Goal: Complete application form: Complete application form

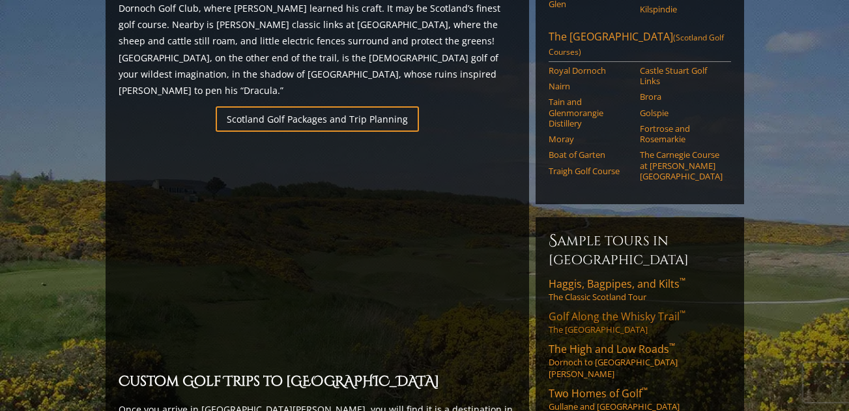
scroll to position [876, 0]
click at [606, 310] on span "Golf Along the Whisky Trail ™" at bounding box center [617, 317] width 137 height 14
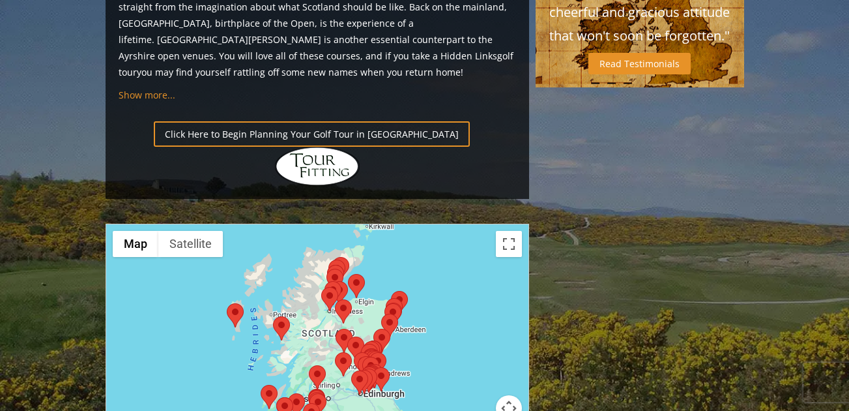
scroll to position [1425, 0]
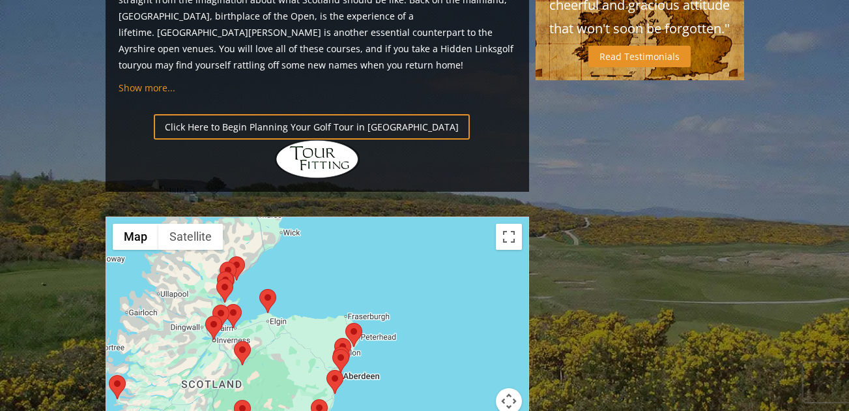
drag, startPoint x: 395, startPoint y: 269, endPoint x: 398, endPoint y: 370, distance: 101.1
click at [509, 388] on button "Map camera controls" at bounding box center [509, 401] width 26 height 26
click at [477, 355] on button "Zoom in" at bounding box center [477, 368] width 26 height 26
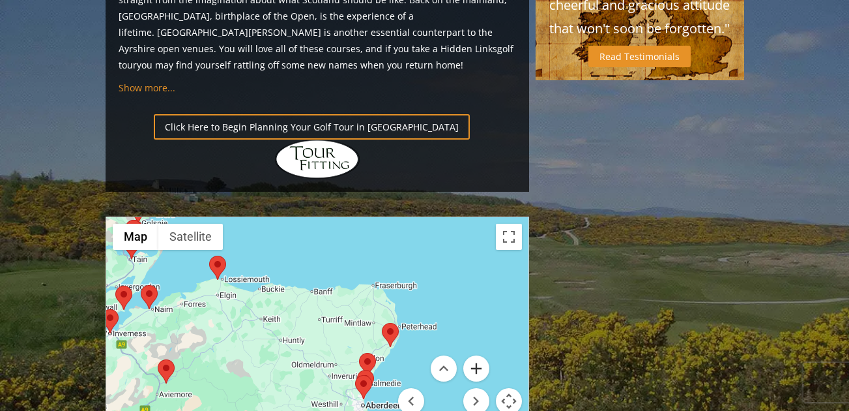
click at [477, 355] on button "Zoom in" at bounding box center [477, 368] width 26 height 26
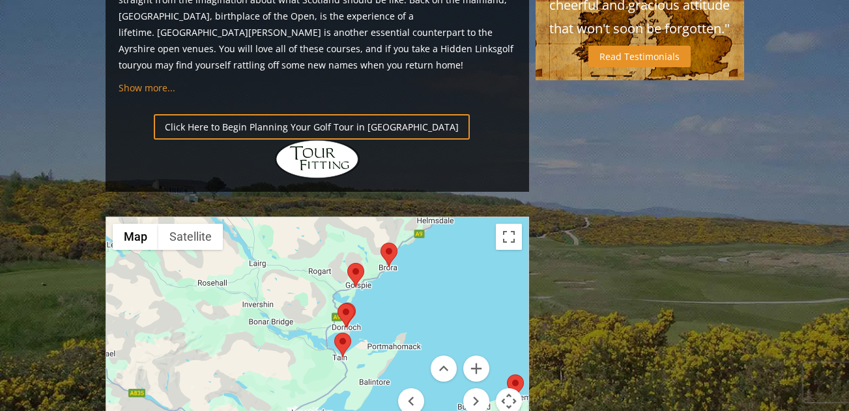
drag, startPoint x: 297, startPoint y: 243, endPoint x: 697, endPoint y: 425, distance: 439.7
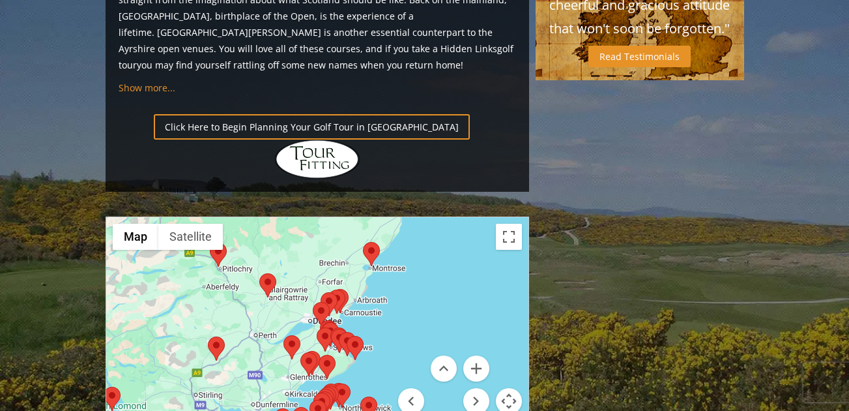
drag, startPoint x: 321, startPoint y: 290, endPoint x: 174, endPoint y: -32, distance: 354.2
click at [477, 355] on button "Zoom in" at bounding box center [477, 368] width 26 height 26
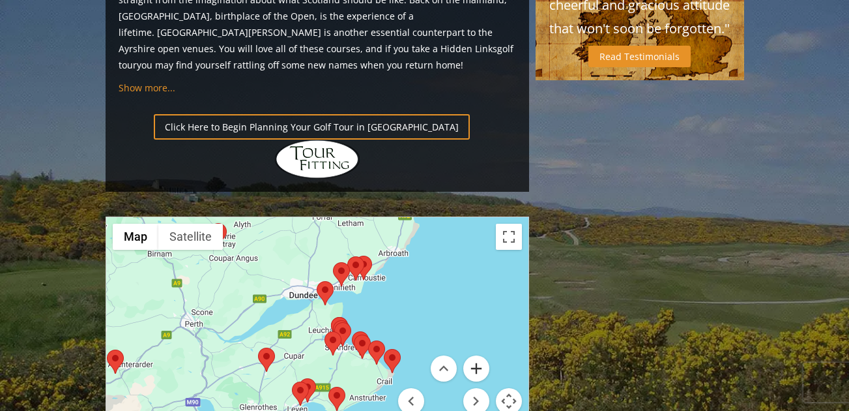
click at [477, 355] on button "Zoom in" at bounding box center [477, 368] width 26 height 26
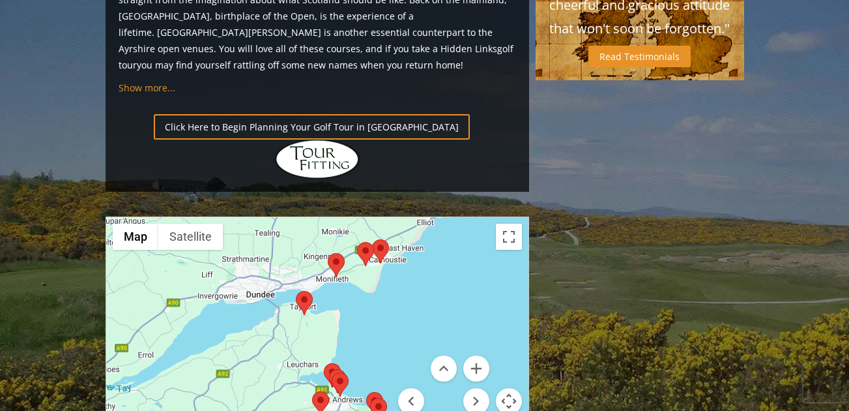
drag, startPoint x: 471, startPoint y: 188, endPoint x: 442, endPoint y: 241, distance: 60.1
click at [442, 241] on div at bounding box center [317, 346] width 422 height 259
click at [478, 355] on button "Zoom in" at bounding box center [477, 368] width 26 height 26
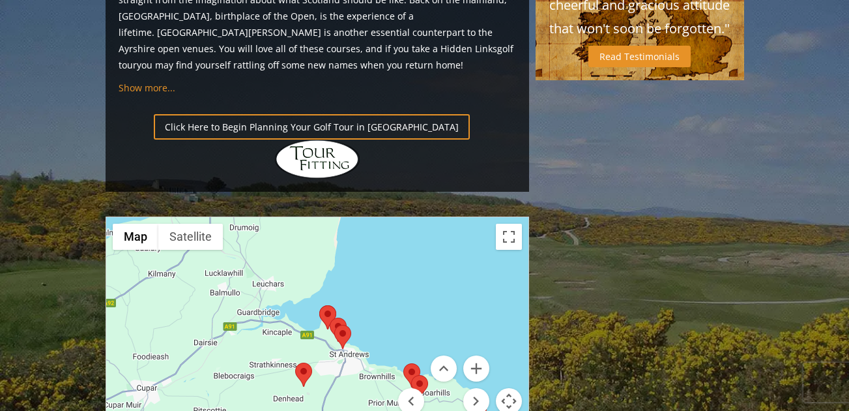
drag, startPoint x: 372, startPoint y: 271, endPoint x: 352, endPoint y: 172, distance: 101.0
click at [353, 217] on div at bounding box center [317, 346] width 422 height 259
click at [478, 355] on button "Zoom in" at bounding box center [477, 368] width 26 height 26
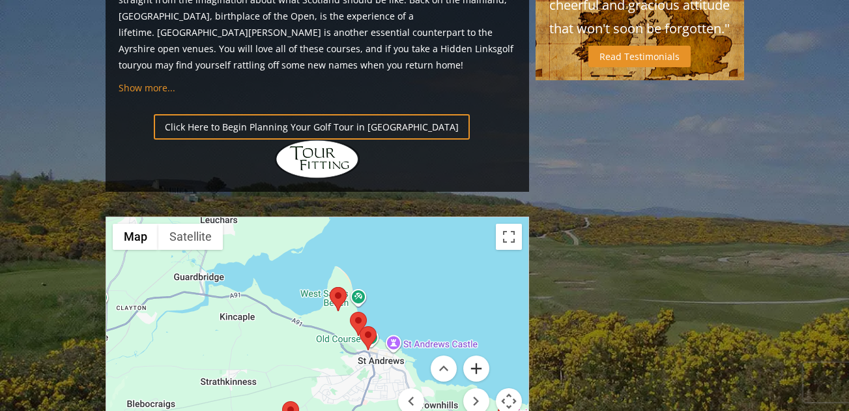
click at [478, 355] on button "Zoom in" at bounding box center [477, 368] width 26 height 26
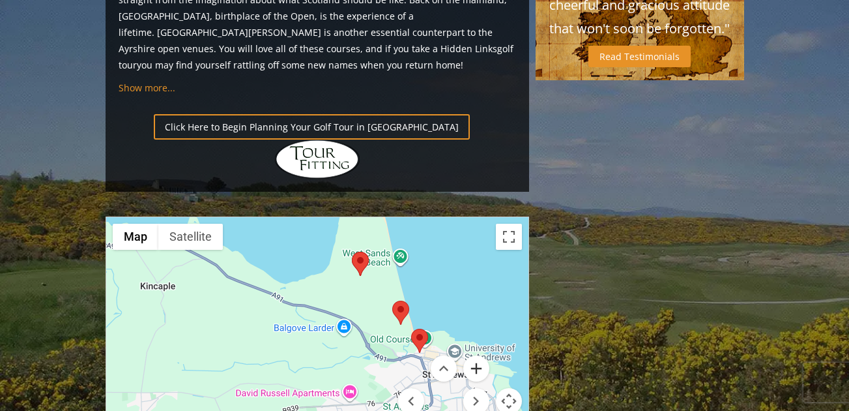
click at [476, 355] on button "Zoom in" at bounding box center [477, 368] width 26 height 26
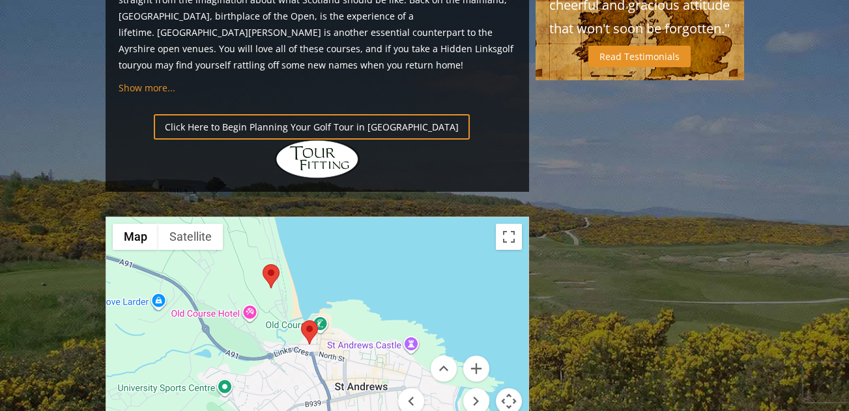
drag, startPoint x: 375, startPoint y: 254, endPoint x: 162, endPoint y: 239, distance: 213.7
click at [162, 239] on div at bounding box center [317, 346] width 422 height 259
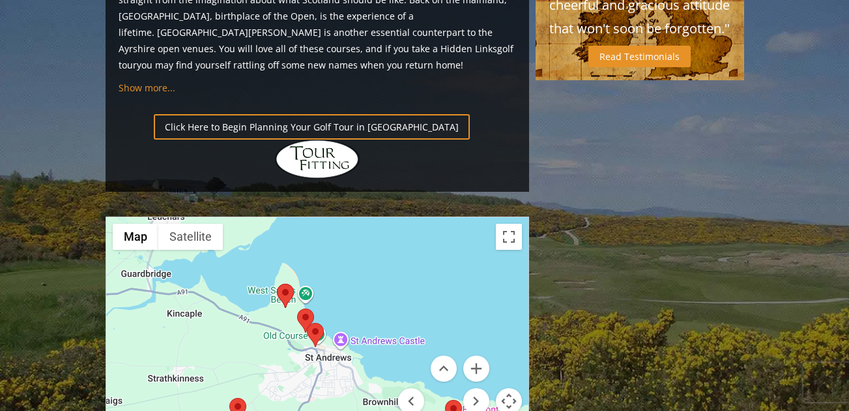
drag, startPoint x: 406, startPoint y: 326, endPoint x: 332, endPoint y: 298, distance: 78.8
click at [332, 298] on div "Map Terrain Satellite Labels Keyboard shortcuts Map Data Map data ©2025 Map dat…" at bounding box center [317, 346] width 422 height 259
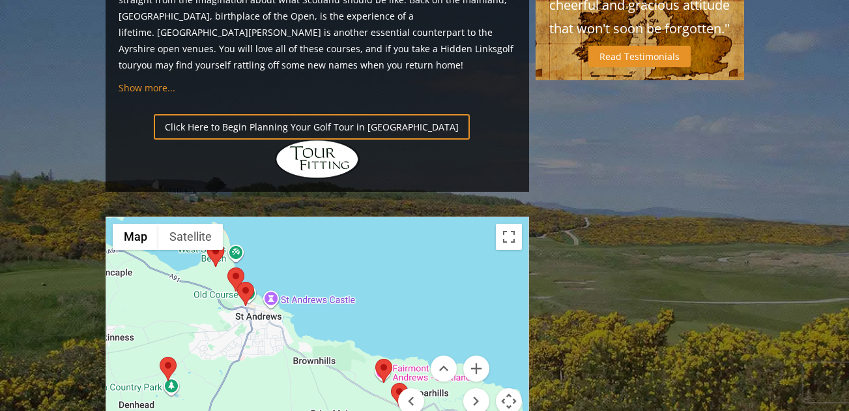
drag, startPoint x: 357, startPoint y: 314, endPoint x: 269, endPoint y: 266, distance: 100.4
click at [275, 269] on div at bounding box center [317, 346] width 422 height 259
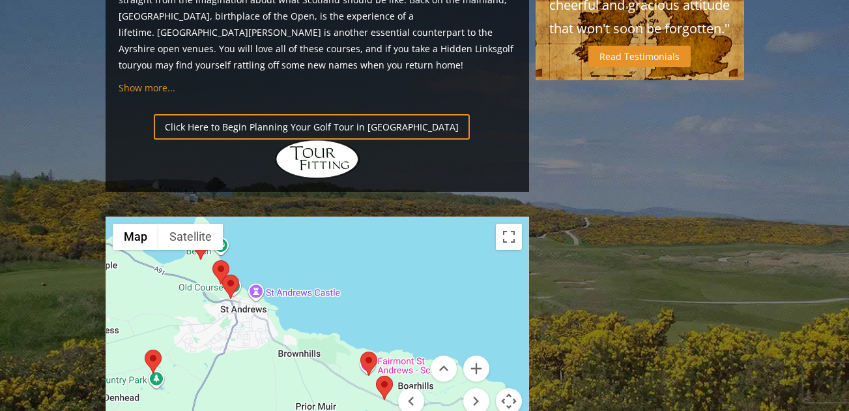
click at [267, 266] on div at bounding box center [317, 346] width 422 height 259
click at [477, 355] on button "Zoom in" at bounding box center [477, 368] width 26 height 26
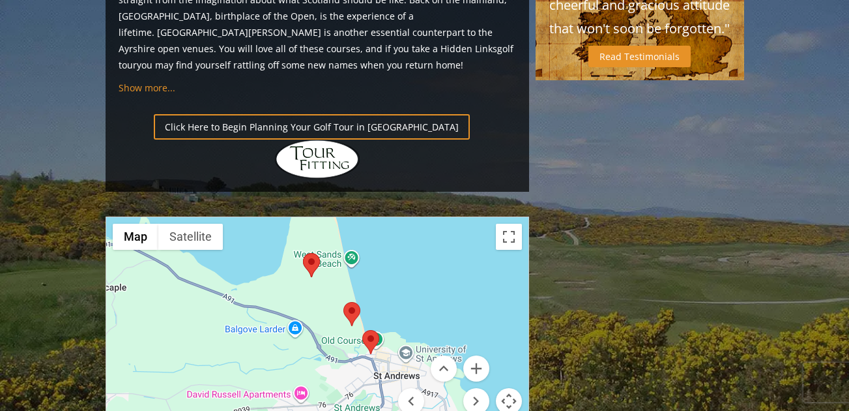
drag, startPoint x: 387, startPoint y: 334, endPoint x: 612, endPoint y: 438, distance: 247.3
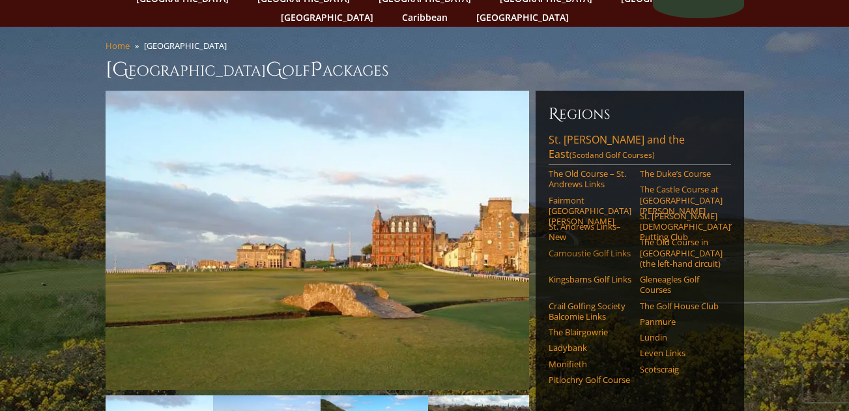
scroll to position [77, 0]
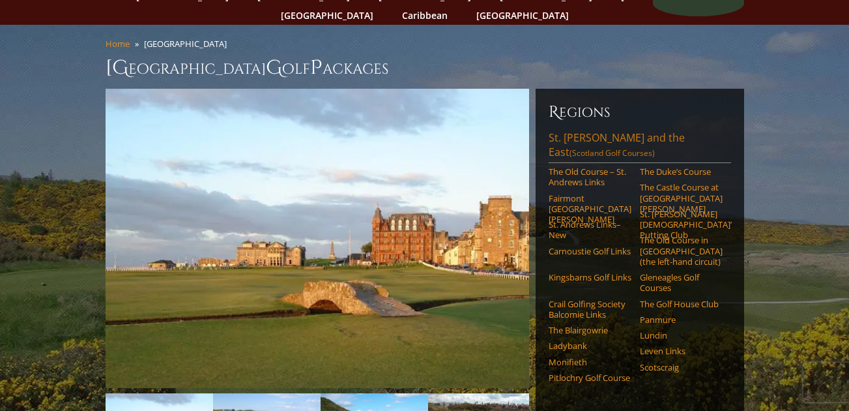
click at [579, 130] on link "St. Andrews and the East (Scotland Golf Courses)" at bounding box center [640, 146] width 183 height 33
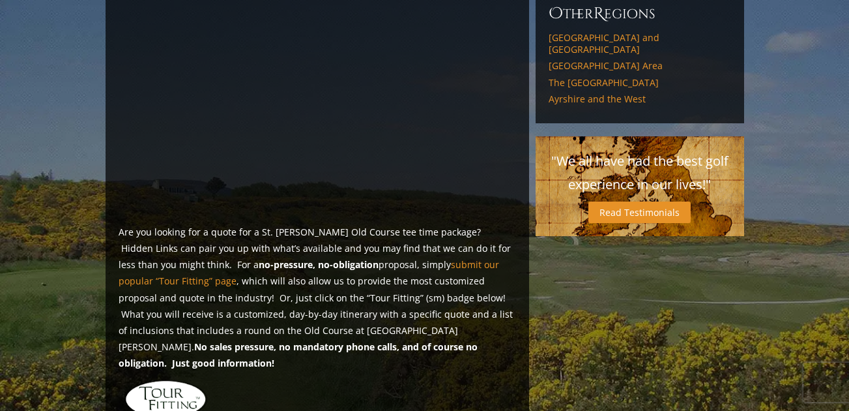
scroll to position [849, 0]
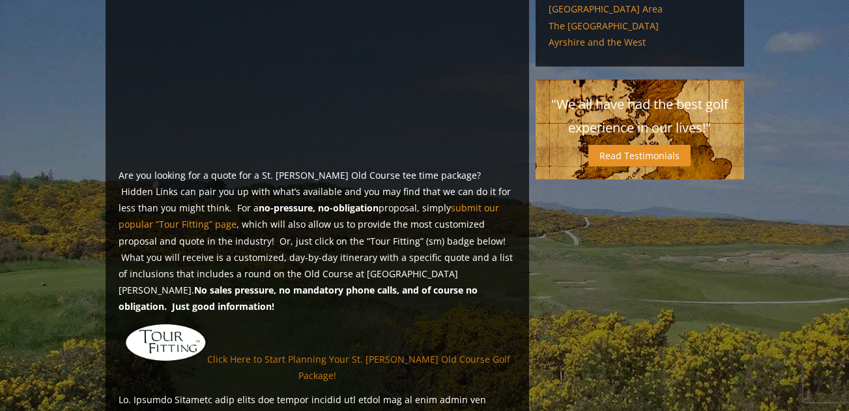
click at [295, 352] on link "Click Here to Start Planning Your St. [PERSON_NAME] Old Course Golf Package!" at bounding box center [358, 366] width 303 height 29
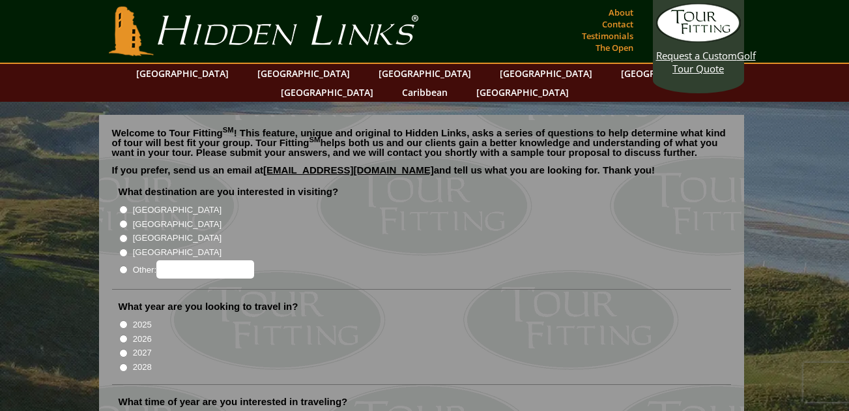
click at [123, 220] on input "[GEOGRAPHIC_DATA]" at bounding box center [123, 224] width 8 height 8
radio input "true"
click at [123, 234] on input "[GEOGRAPHIC_DATA]" at bounding box center [123, 238] width 8 height 8
radio input "true"
click at [124, 220] on input "[GEOGRAPHIC_DATA]" at bounding box center [123, 224] width 8 height 8
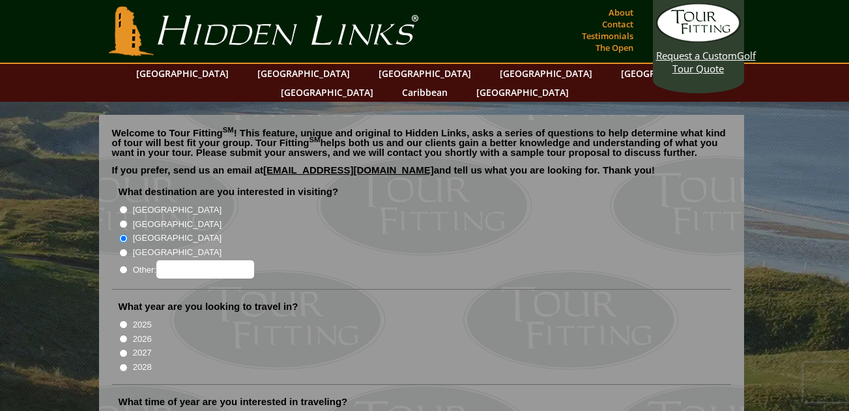
radio input "true"
click at [125, 334] on input "2026" at bounding box center [123, 338] width 8 height 8
radio input "true"
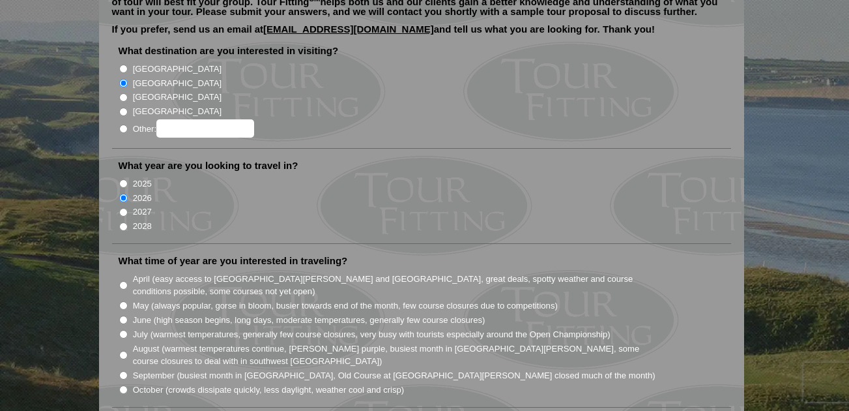
scroll to position [141, 0]
click at [121, 370] on input "September (busiest month in Ireland, Old Course at St. Andrews closed much of t…" at bounding box center [123, 374] width 8 height 8
radio input "true"
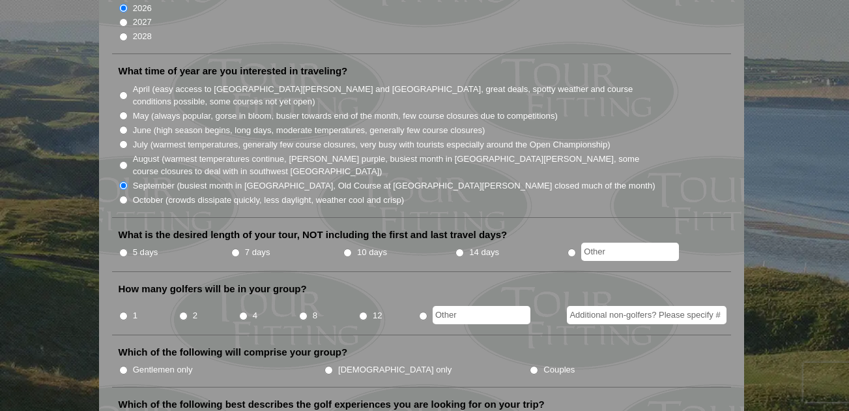
scroll to position [332, 0]
click at [236, 247] on input "7 days" at bounding box center [235, 251] width 8 height 8
radio input "true"
click at [123, 310] on input "1" at bounding box center [123, 314] width 8 height 8
radio input "true"
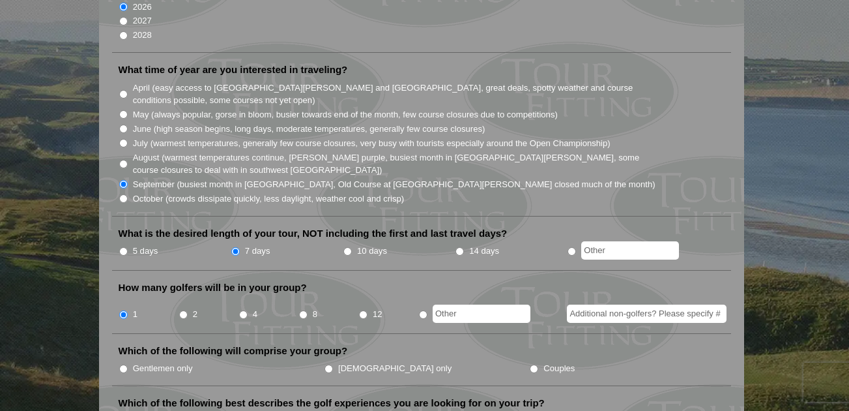
click at [576, 304] on input "Additional non-golfers? Please specify #" at bounding box center [647, 313] width 160 height 18
type input "1"
click at [530, 364] on input "Couples" at bounding box center [534, 368] width 8 height 8
radio input "true"
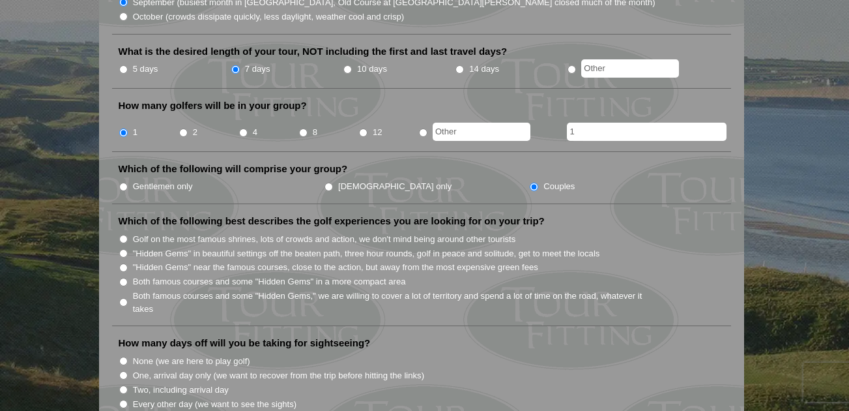
scroll to position [517, 0]
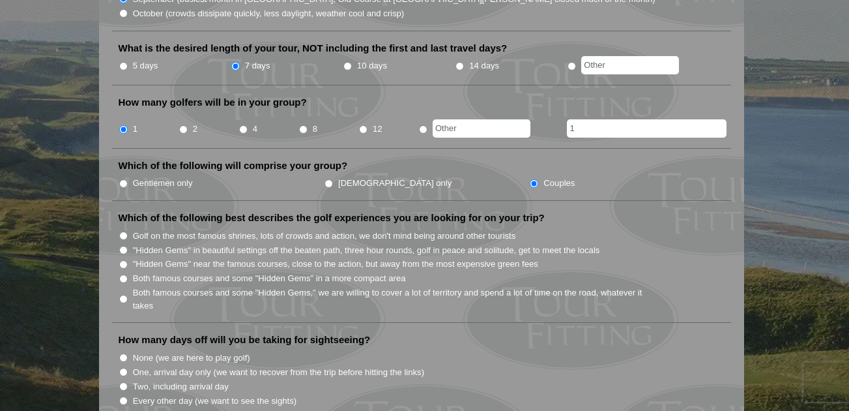
click at [121, 274] on input "Both famous courses and some "Hidden Gems" in a more compact area" at bounding box center [123, 278] width 8 height 8
radio input "true"
click at [124, 295] on input "Both famous courses and some "Hidden Gems," we are willing to cover a lot of te…" at bounding box center [123, 299] width 8 height 8
radio input "true"
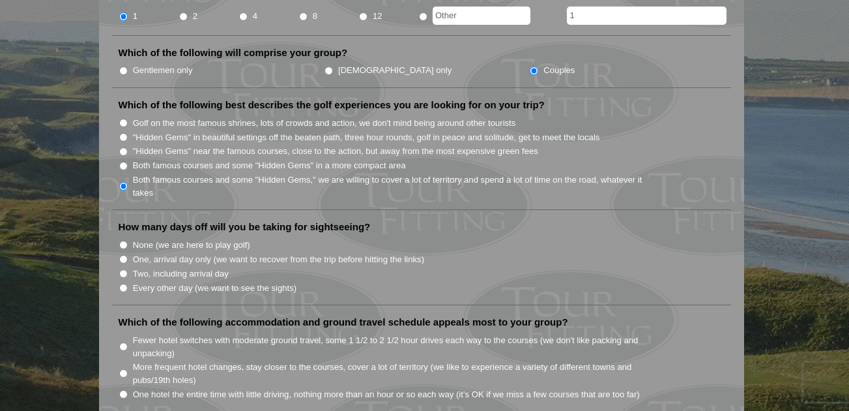
scroll to position [630, 0]
click at [121, 283] on input "Every other day (we want to see the sights)" at bounding box center [123, 287] width 8 height 8
radio input "true"
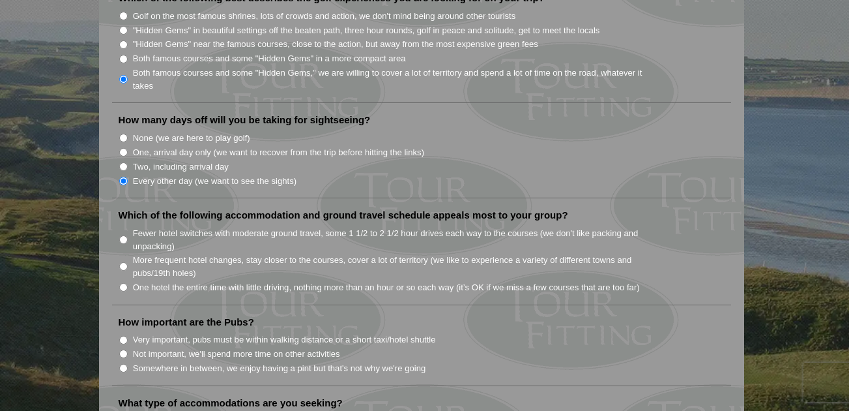
scroll to position [740, 0]
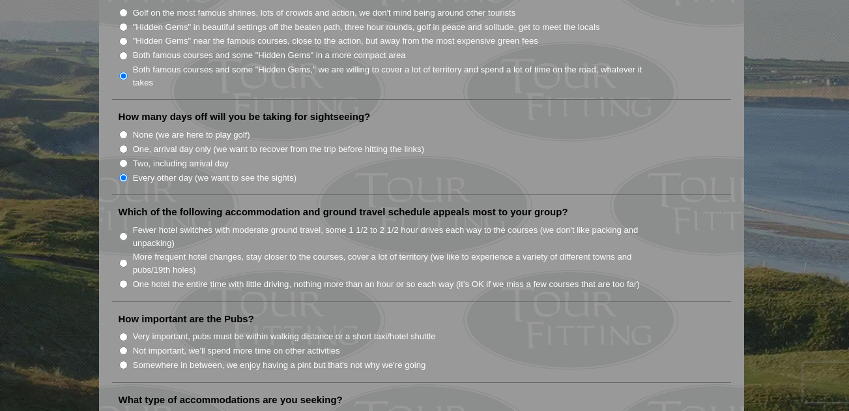
click at [119, 222] on li "Fewer hotel switches with moderate ground travel, some 1 1/2 to 2 1/2 hour driv…" at bounding box center [427, 235] width 617 height 27
click at [123, 232] on input "Fewer hotel switches with moderate ground travel, some 1 1/2 to 2 1/2 hour driv…" at bounding box center [123, 236] width 8 height 8
radio input "true"
click at [123, 361] on input "Somewhere in between, we enjoy having a pint but that's not why we're going" at bounding box center [123, 365] width 8 height 8
radio input "true"
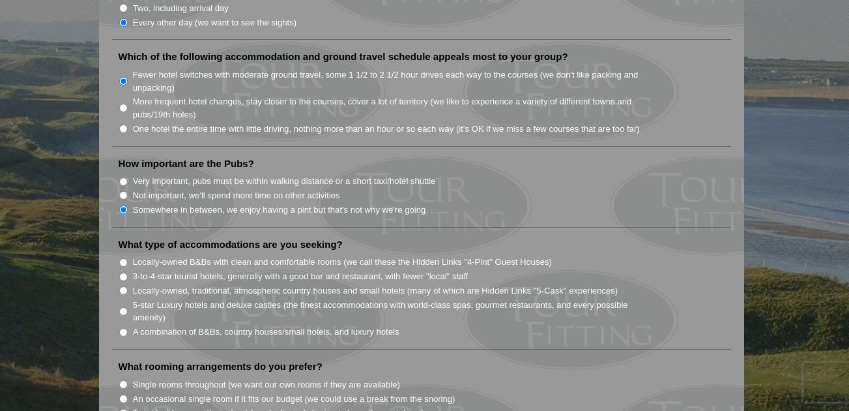
scroll to position [898, 0]
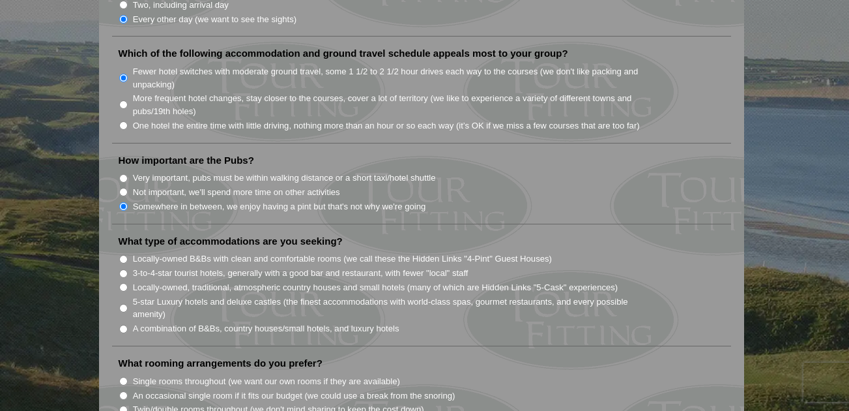
click at [123, 325] on input "A combination of B&Bs, country houses/small hotels, and luxury hotels" at bounding box center [123, 329] width 8 height 8
radio input "true"
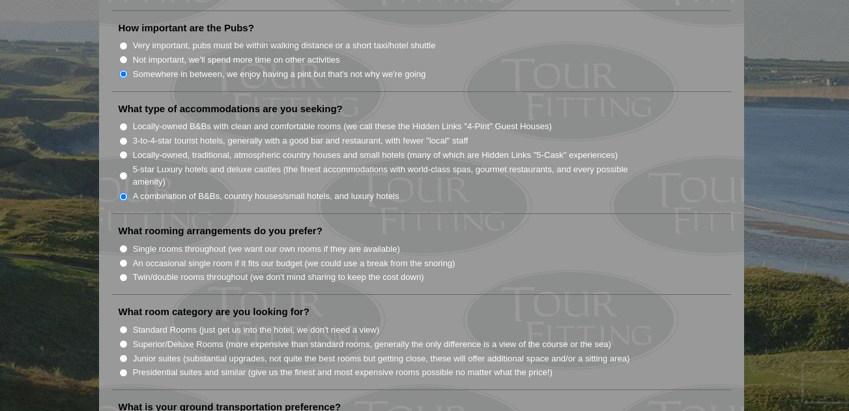
scroll to position [1031, 0]
click at [122, 273] on input "Twin/double rooms throughout (we don't mind sharing to keep the cost down)" at bounding box center [123, 277] width 8 height 8
radio input "true"
click at [123, 325] on input "Standard Rooms (just get us into the hotel, we don't need a view)" at bounding box center [123, 329] width 8 height 8
radio input "true"
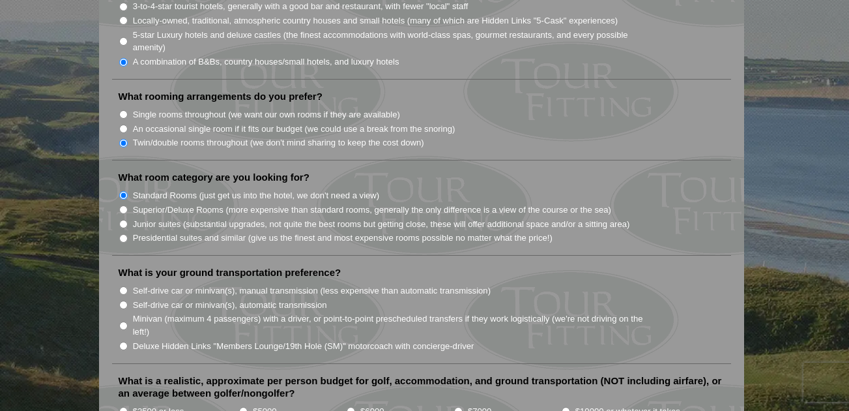
scroll to position [1166, 0]
click at [124, 321] on input "Minivan (maximum 4 passengers) with a driver, or point-to-point prescheduled tr…" at bounding box center [123, 325] width 8 height 8
radio input "true"
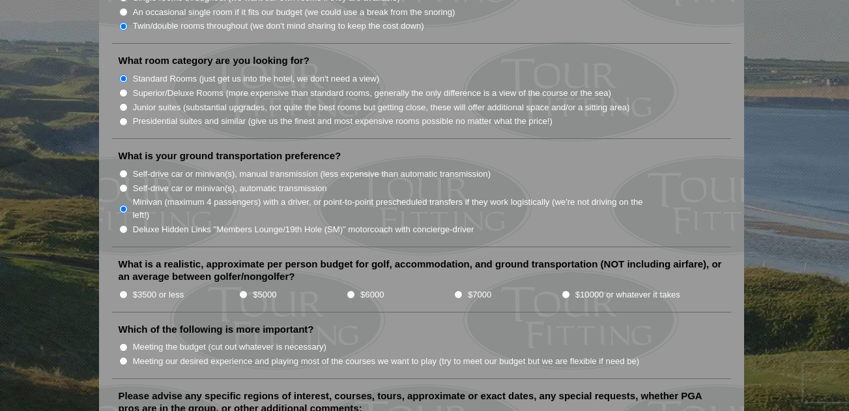
scroll to position [1291, 0]
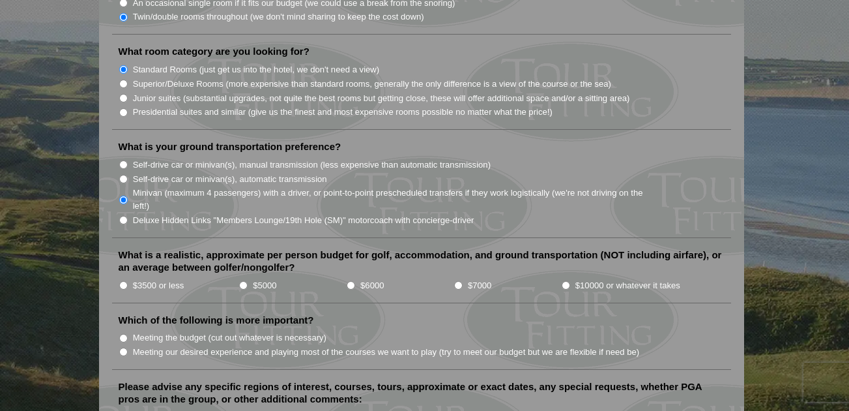
click at [244, 281] on input "$5000" at bounding box center [243, 285] width 8 height 8
radio input "true"
click at [122, 347] on input "Meeting our desired experience and playing most of the courses we want to play …" at bounding box center [123, 351] width 8 height 8
radio input "true"
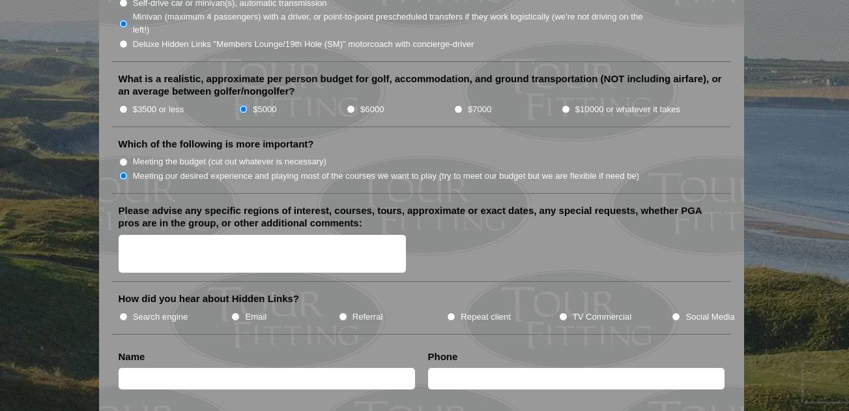
scroll to position [1469, 0]
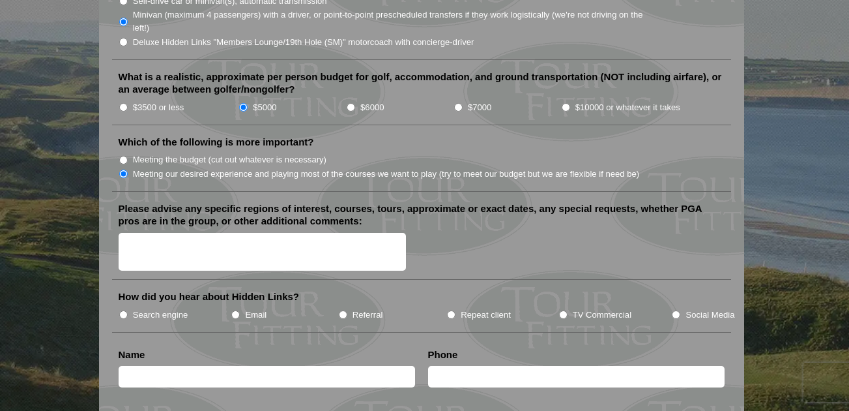
click at [130, 233] on textarea "Please advise any specific regions of interest, courses, tours, approximate or …" at bounding box center [263, 252] width 288 height 38
type textarea "Old Course, Carnoustie"
click at [122, 310] on input "Search engine" at bounding box center [123, 314] width 8 height 8
radio input "true"
click at [152, 366] on input "text" at bounding box center [267, 377] width 297 height 22
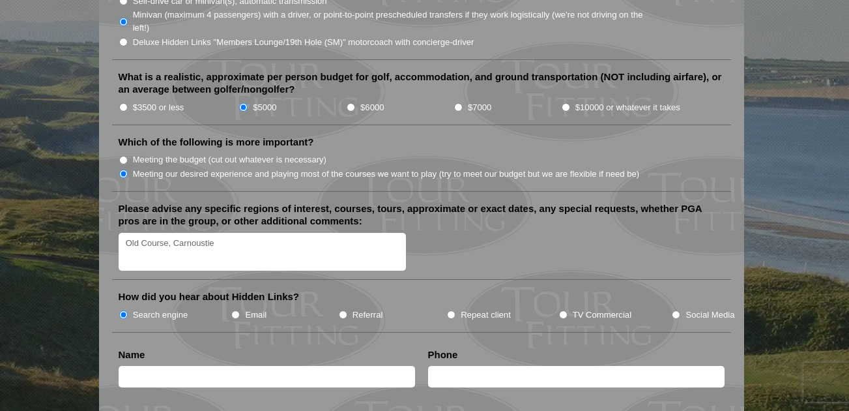
type input "Chris Moore"
type input "8472745128"
type input "cmoore1@ameritech.net"
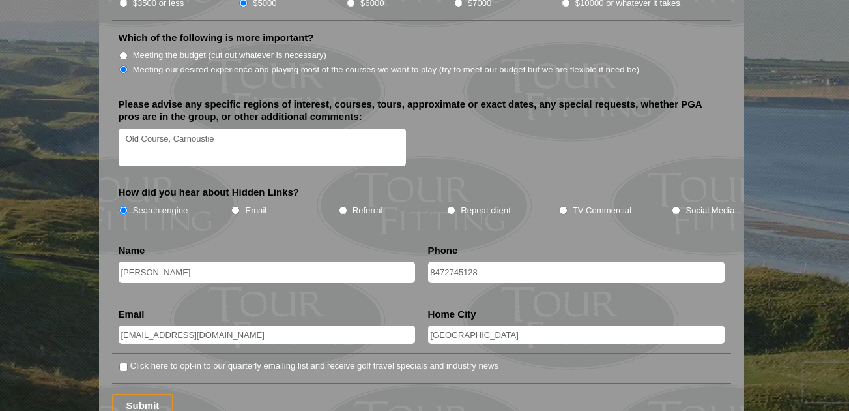
scroll to position [1580, 0]
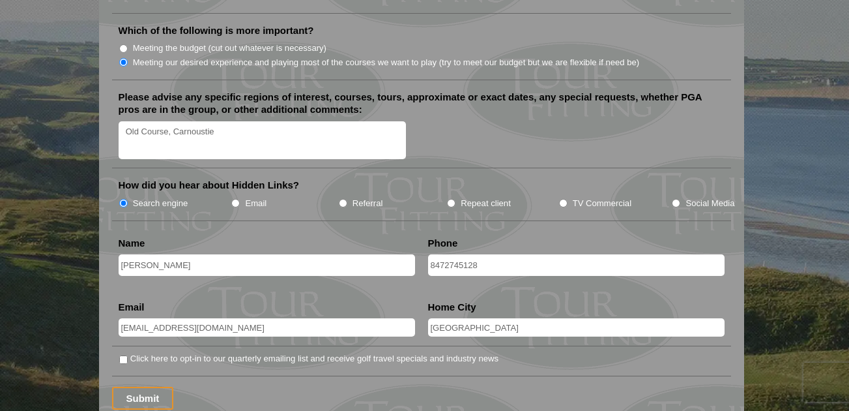
click at [481, 318] on input "Lake Forest" at bounding box center [576, 327] width 297 height 18
type input "L"
type input "Ponte Vedra Beach"
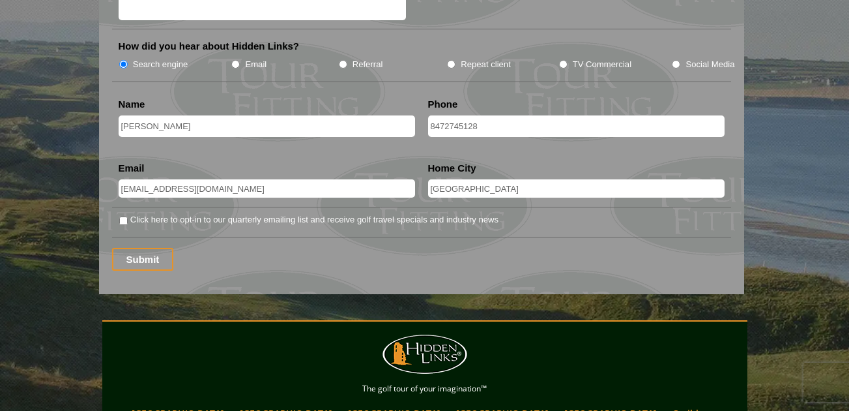
scroll to position [1721, 0]
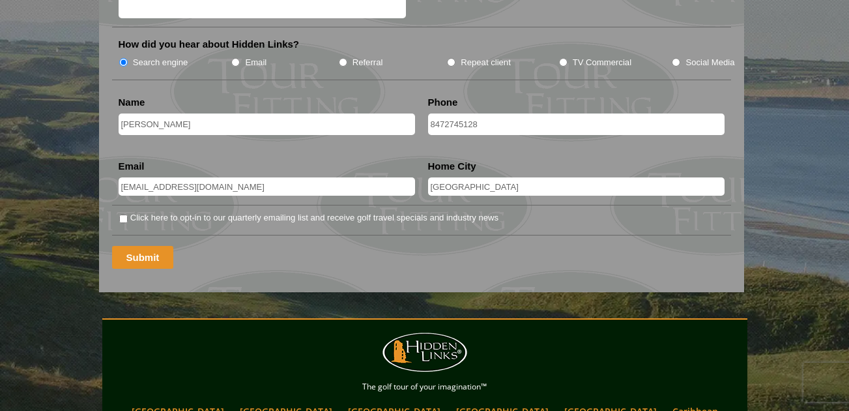
click at [144, 246] on input "Submit" at bounding box center [143, 257] width 62 height 23
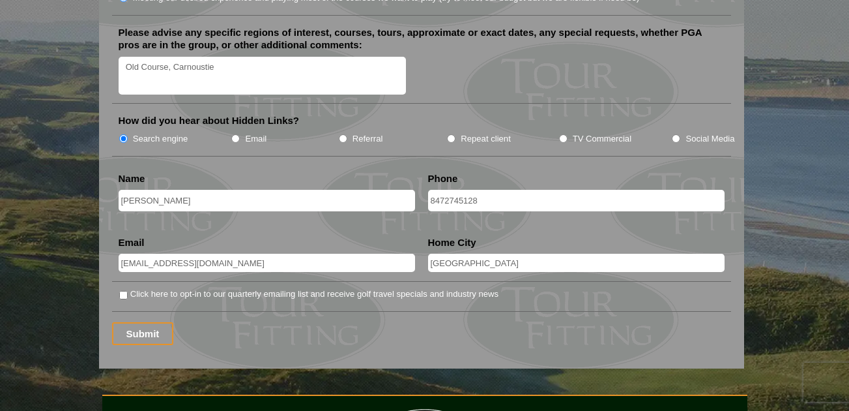
scroll to position [1669, 0]
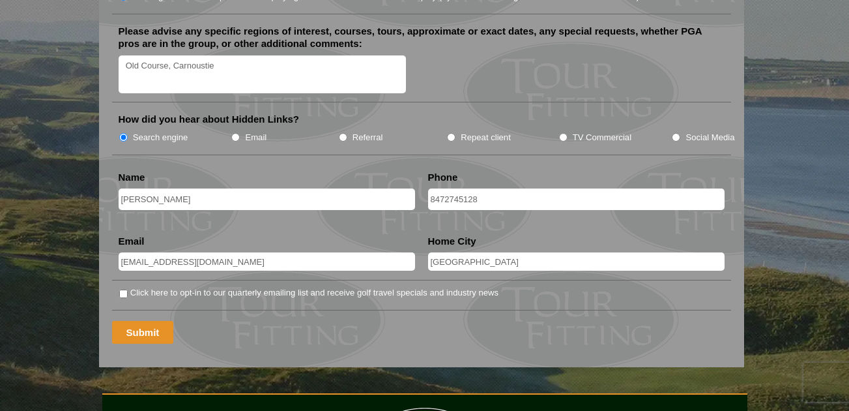
click at [144, 321] on input "Submit" at bounding box center [143, 332] width 62 height 23
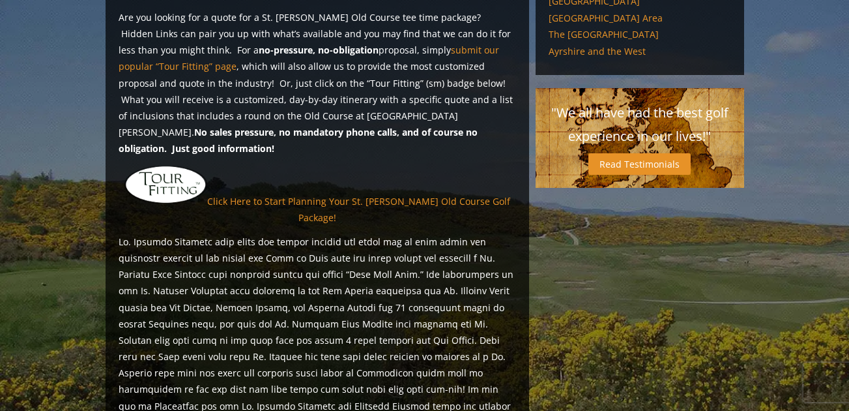
scroll to position [999, 0]
